Goal: Transaction & Acquisition: Purchase product/service

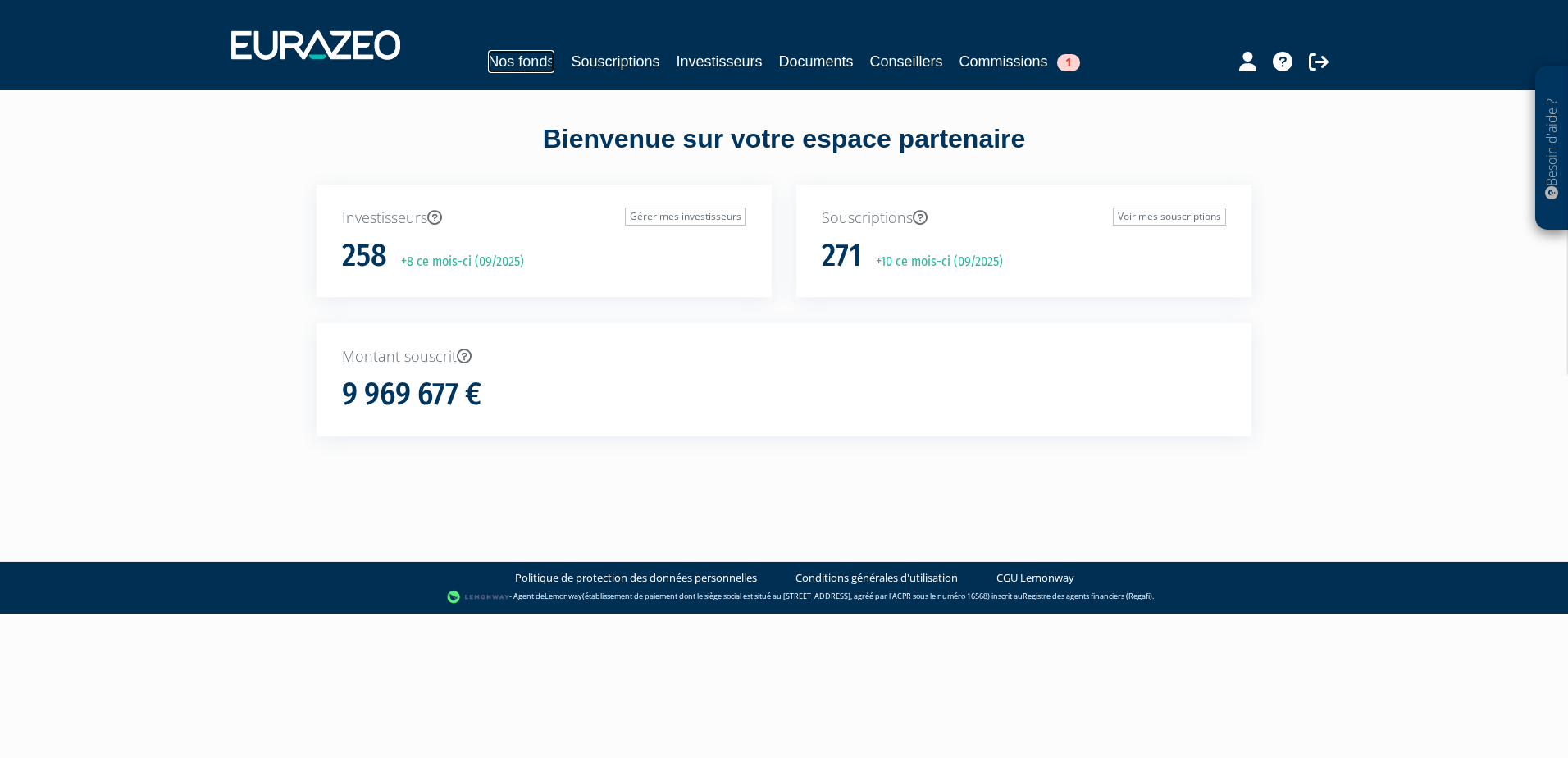
click at [534, 64] on link "Nos fonds" at bounding box center [521, 62] width 66 height 23
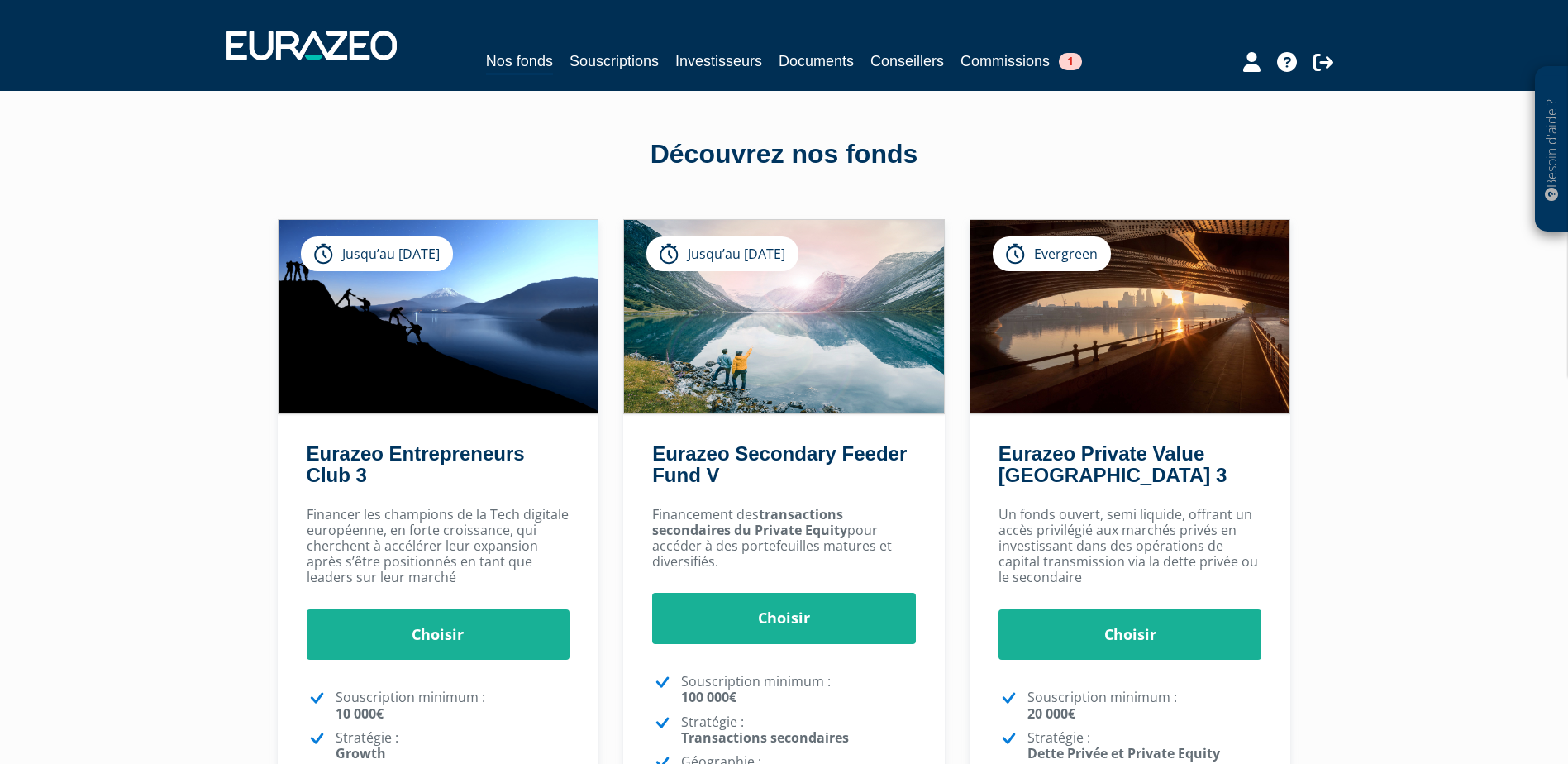
scroll to position [83, 0]
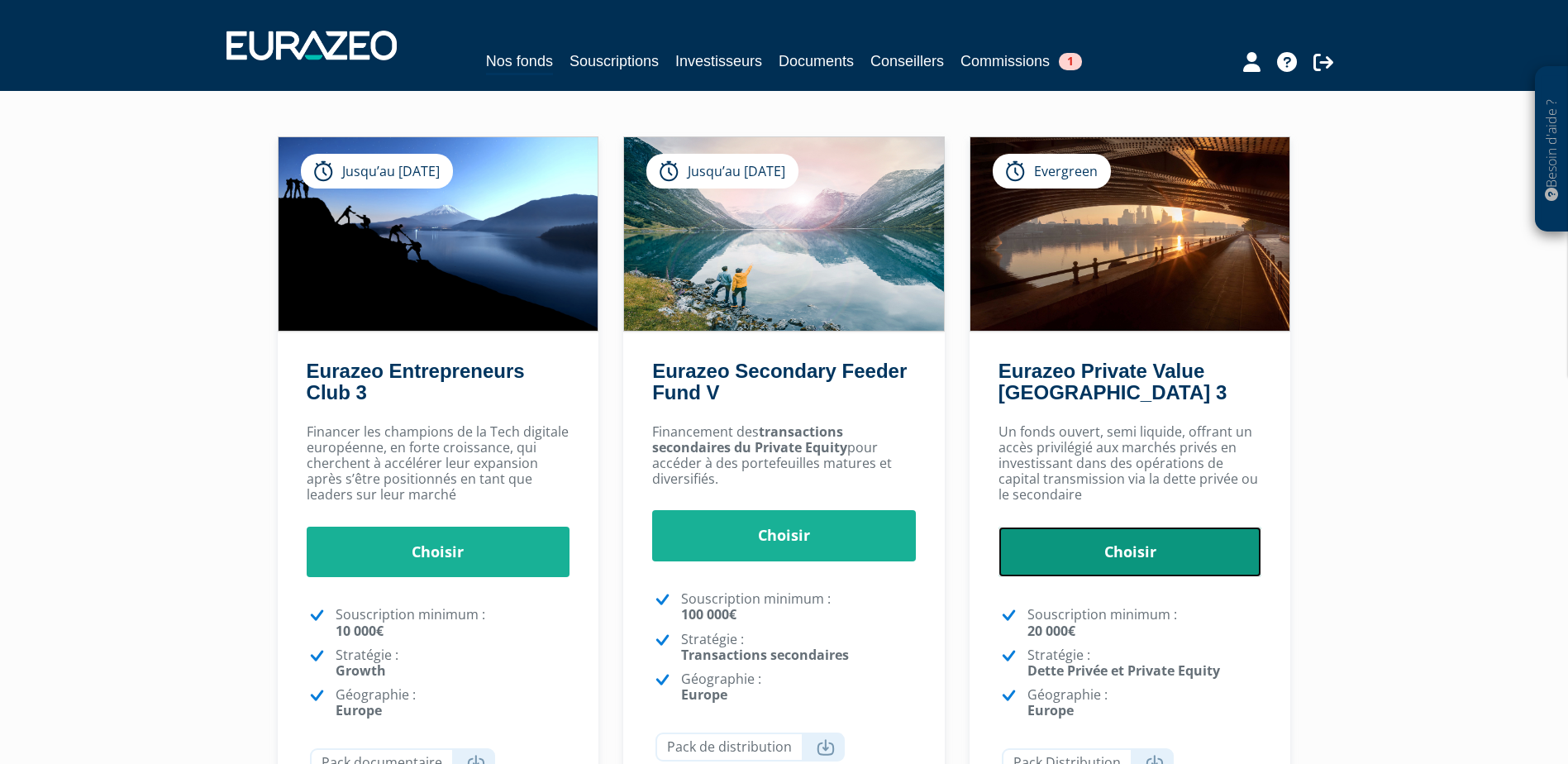
click at [1142, 552] on link "Choisir" at bounding box center [1130, 552] width 264 height 51
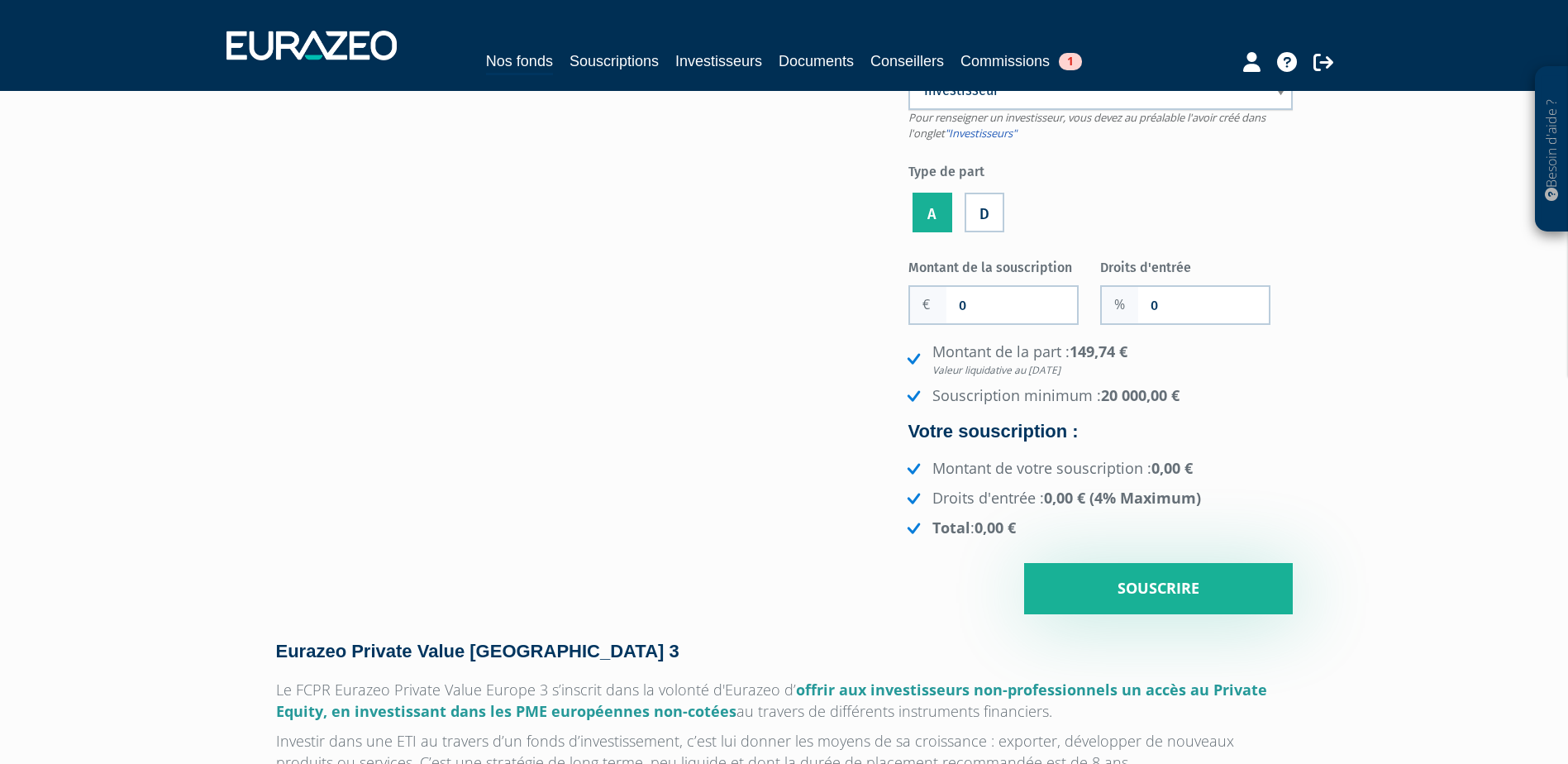
scroll to position [166, 0]
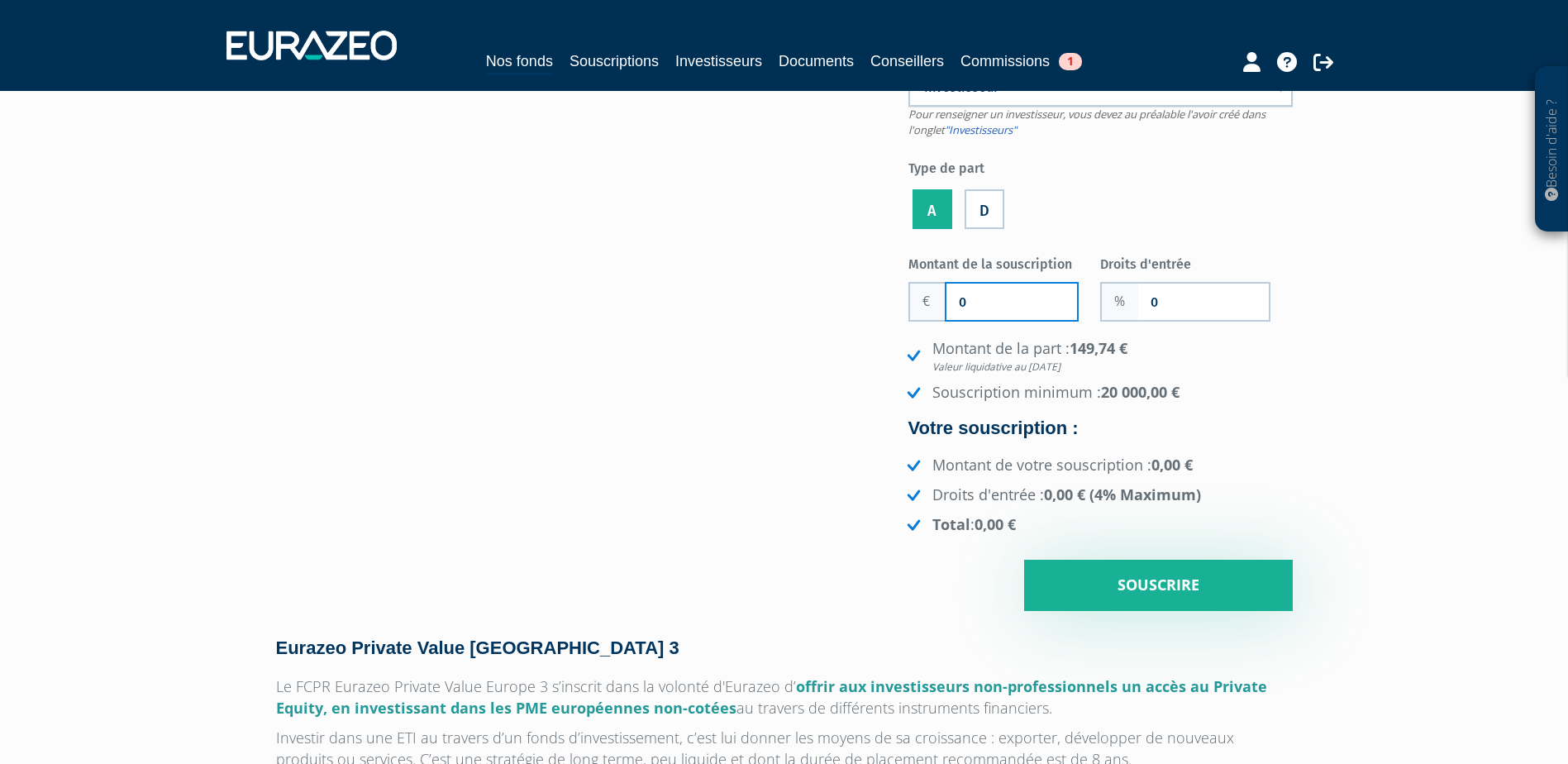
click at [1055, 288] on input "0" at bounding box center [1011, 301] width 130 height 36
type input "45 000"
drag, startPoint x: 1210, startPoint y: 305, endPoint x: 1205, endPoint y: 313, distance: 9.4
click at [1205, 313] on input "0" at bounding box center [1203, 301] width 130 height 36
type input "2"
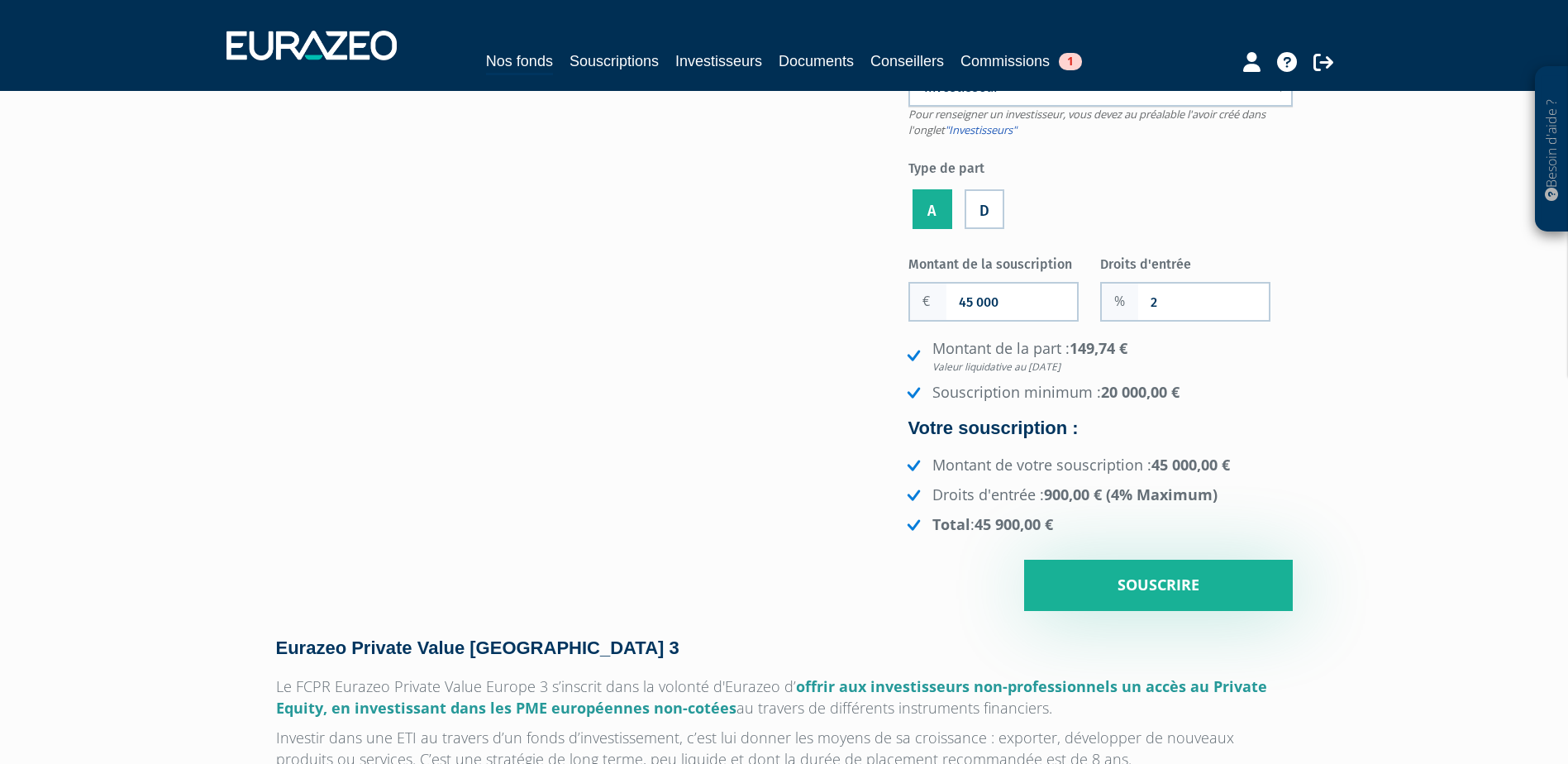
drag, startPoint x: 1010, startPoint y: 301, endPoint x: 953, endPoint y: 301, distance: 57.0
click at [953, 301] on input "45 000" at bounding box center [1011, 301] width 130 height 36
click at [843, 514] on div "Eurazeo Private Value [GEOGRAPHIC_DATA] 3 Investisseur Pour renseigner un inves…" at bounding box center [784, 281] width 1042 height 661
click at [981, 303] on input "44 200" at bounding box center [1011, 301] width 130 height 36
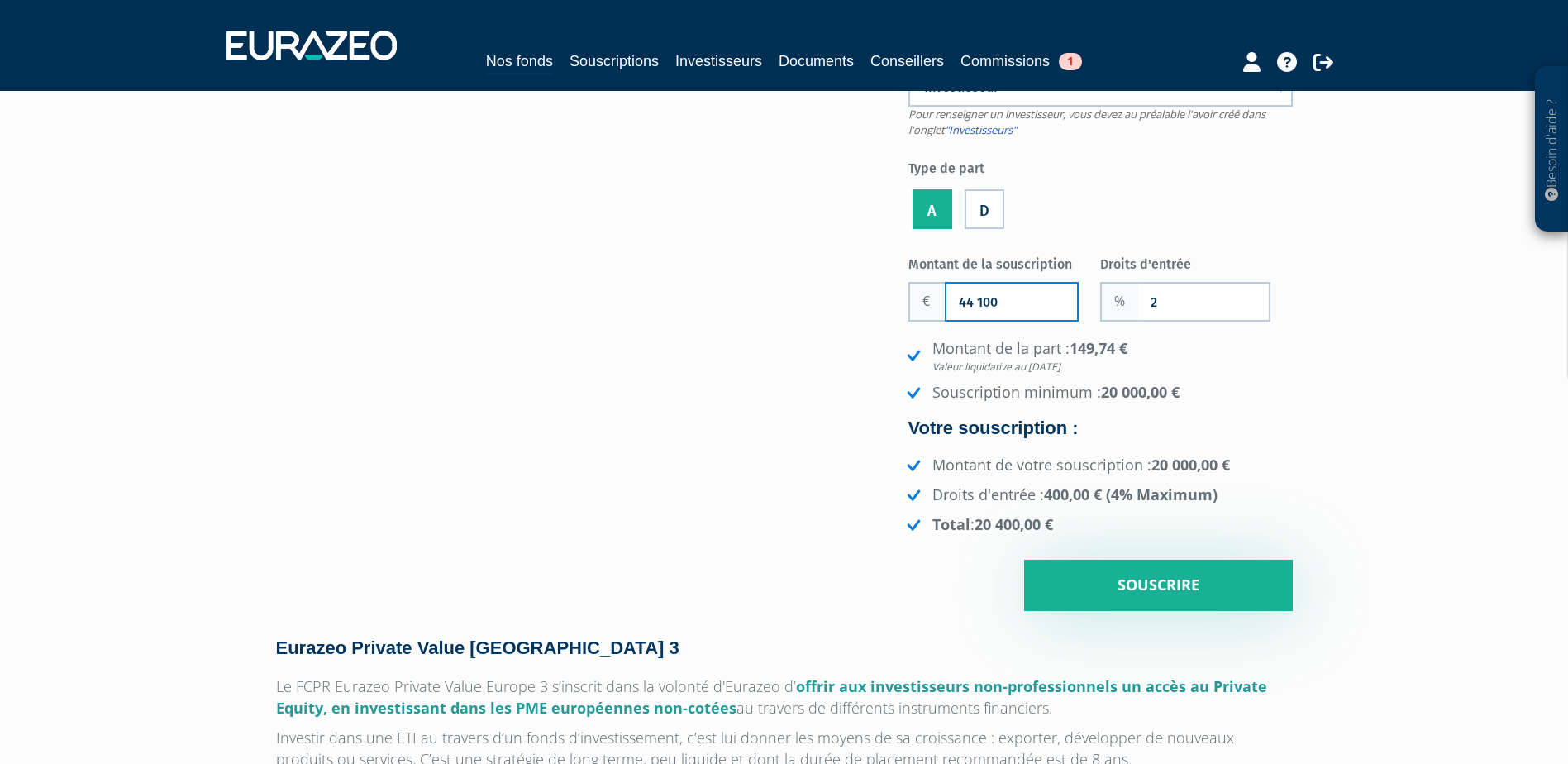
type input "44 100"
